Goal: Task Accomplishment & Management: Use online tool/utility

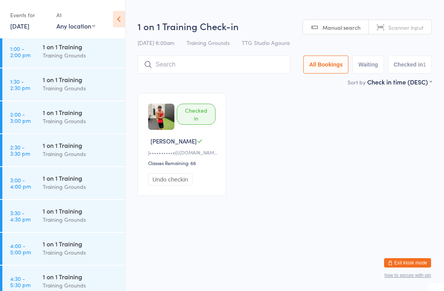
scroll to position [599, 0]
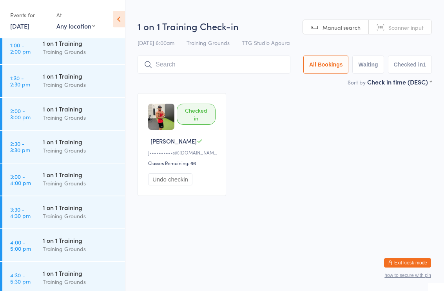
click at [66, 148] on div "Training Grounds" at bounding box center [81, 150] width 76 height 9
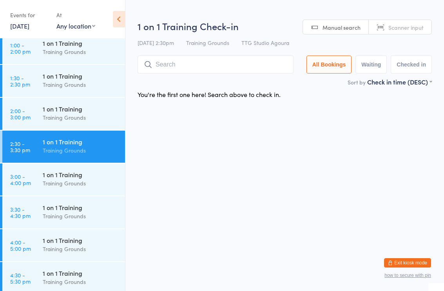
click at [183, 62] on input "search" at bounding box center [215, 65] width 156 height 18
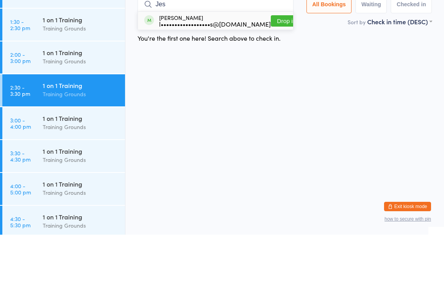
type input "Jes"
click at [190, 77] on div "l••••••••••••••••••s@[DOMAIN_NAME]" at bounding box center [215, 80] width 112 height 6
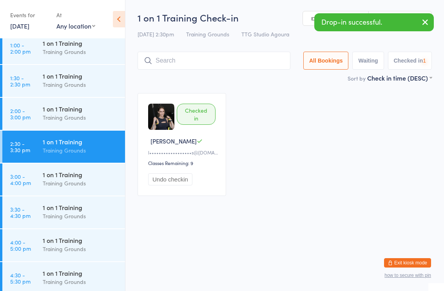
click at [75, 76] on div "1 on 1 Training" at bounding box center [81, 76] width 76 height 9
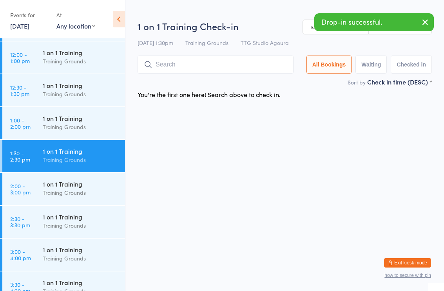
scroll to position [522, 0]
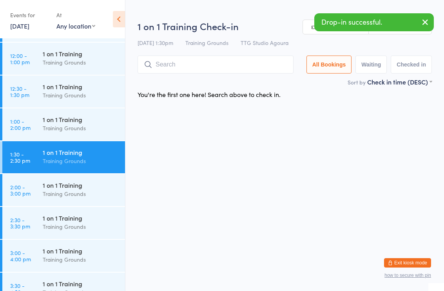
click at [86, 81] on div "1 on 1 Training Training Grounds" at bounding box center [84, 91] width 82 height 31
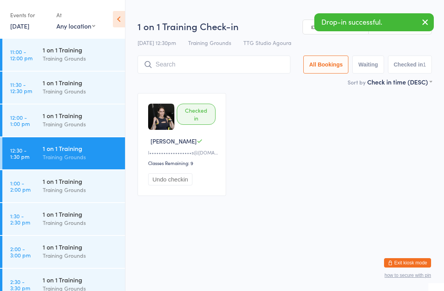
scroll to position [459, 0]
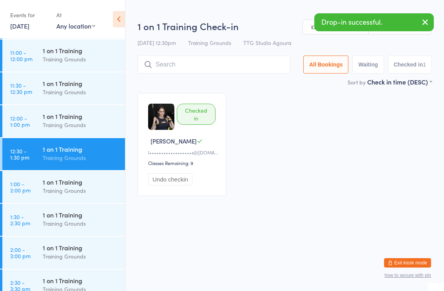
click at [83, 112] on div "1 on 1 Training" at bounding box center [81, 116] width 76 height 9
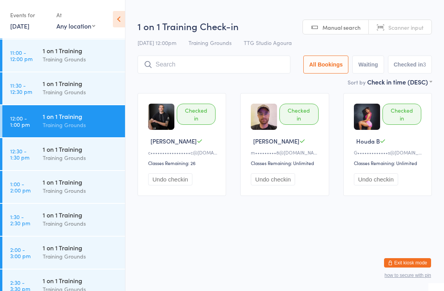
click at [96, 81] on div "1 on 1 Training" at bounding box center [81, 83] width 76 height 9
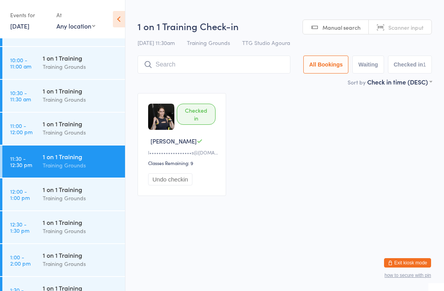
scroll to position [383, 0]
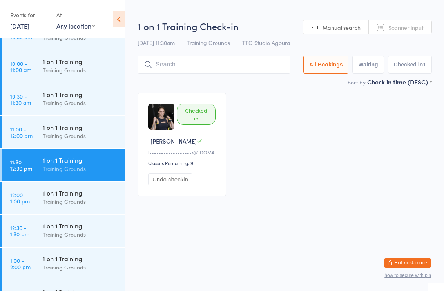
click at [77, 87] on div "1 on 1 Training Training Grounds" at bounding box center [84, 98] width 82 height 31
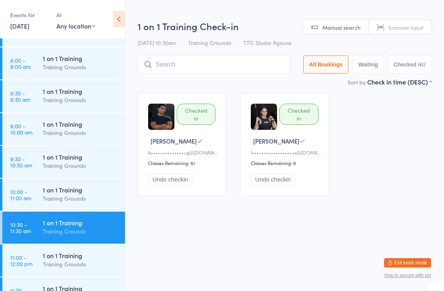
scroll to position [253, 0]
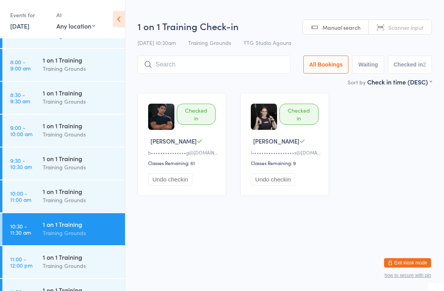
click at [91, 160] on div "1 on 1 Training" at bounding box center [81, 158] width 76 height 9
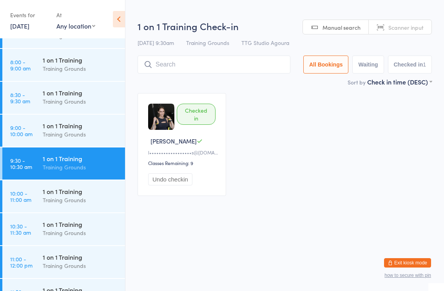
click at [85, 94] on div "1 on 1 Training" at bounding box center [81, 93] width 76 height 9
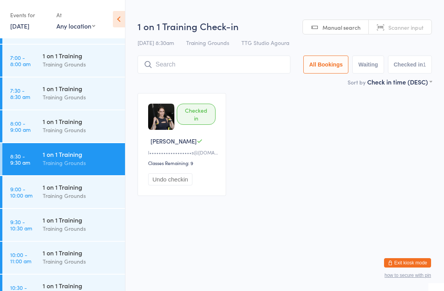
scroll to position [189, 0]
